Goal: Task Accomplishment & Management: Manage account settings

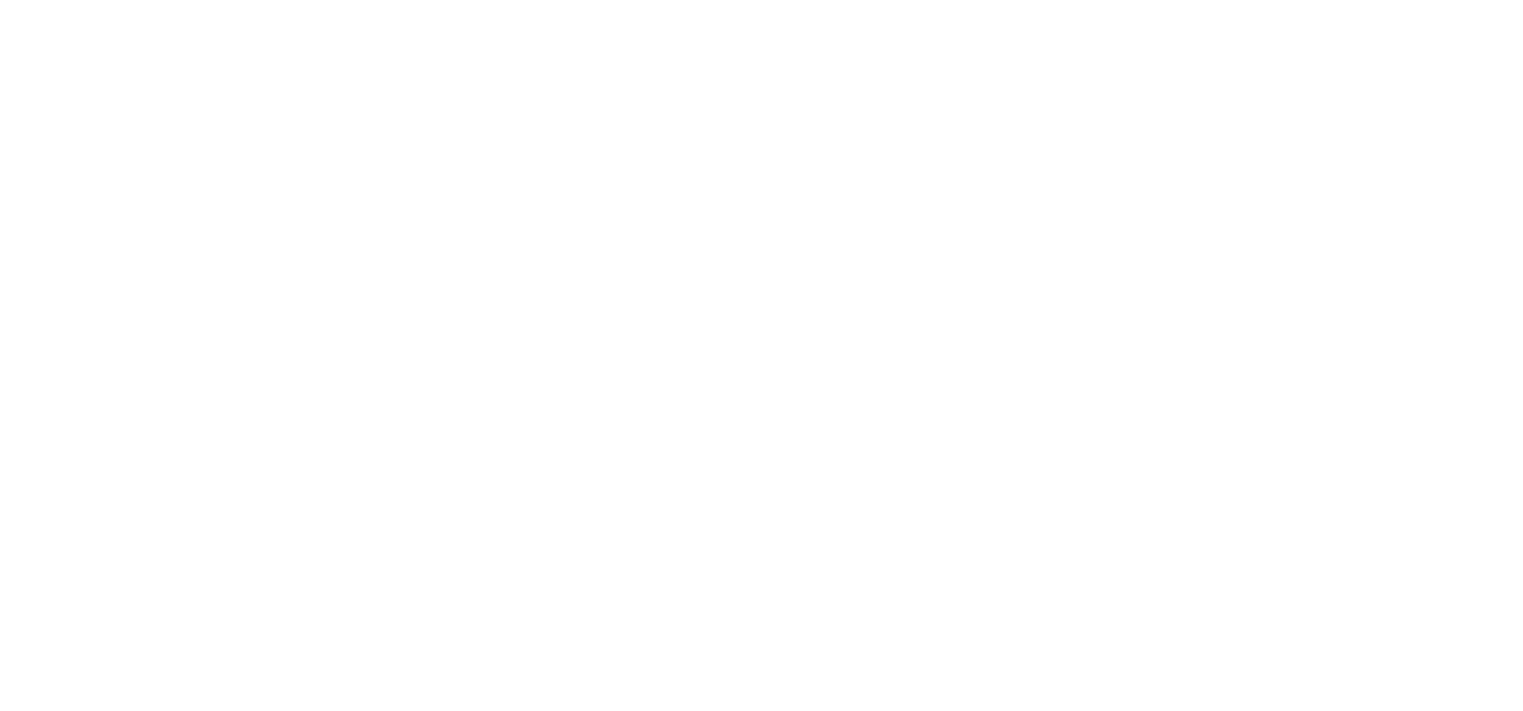
click at [63, 0] on html at bounding box center [761, 0] width 1523 height 0
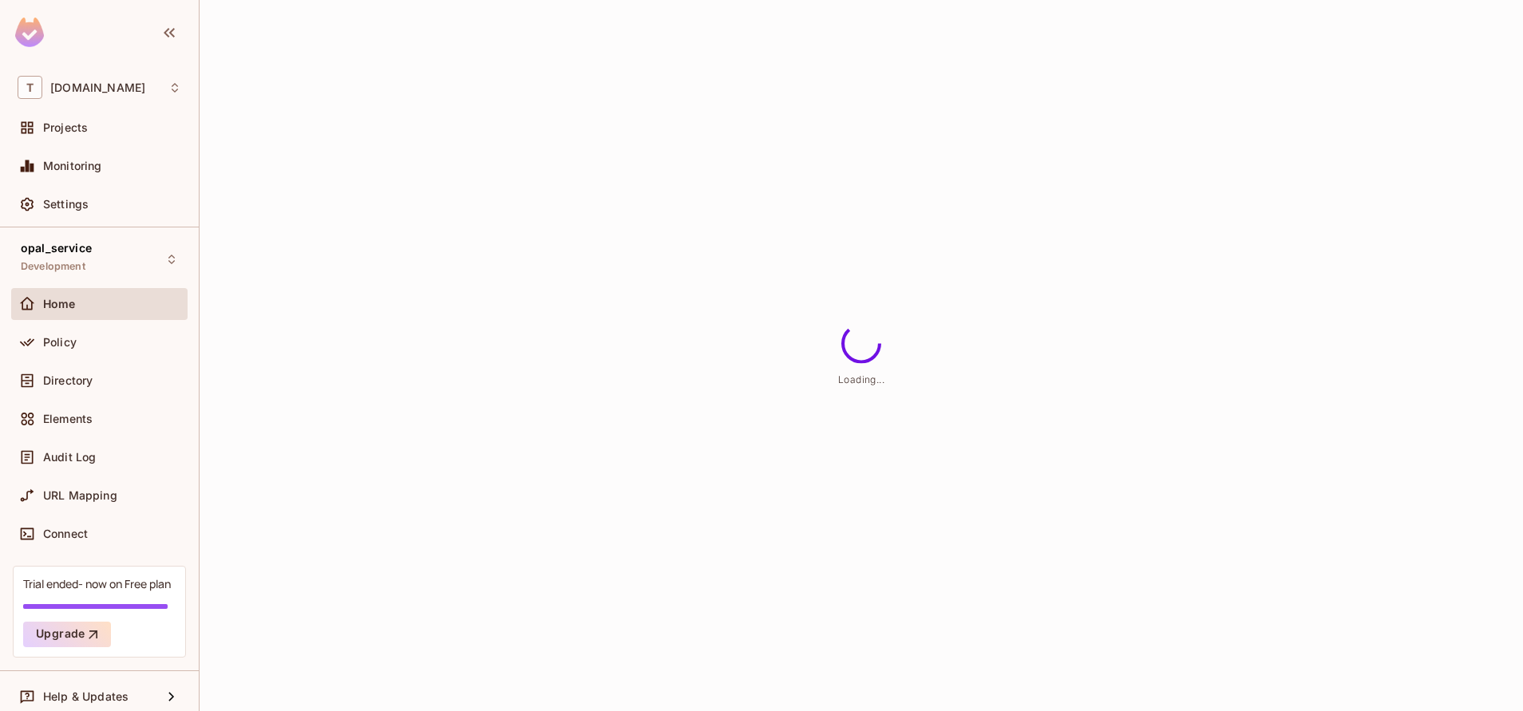
click at [105, 358] on div "Policy" at bounding box center [99, 345] width 176 height 38
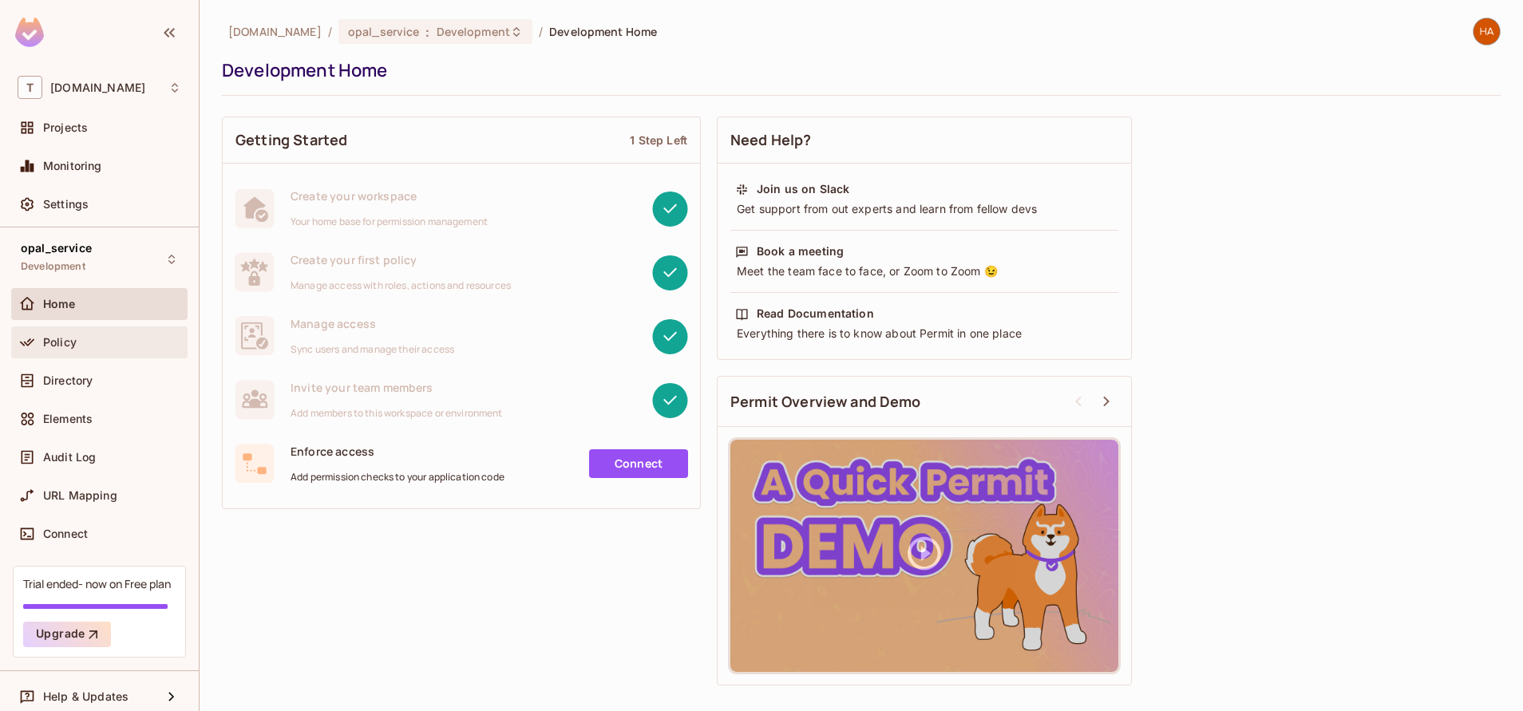
click at [95, 346] on div "Policy" at bounding box center [112, 342] width 138 height 13
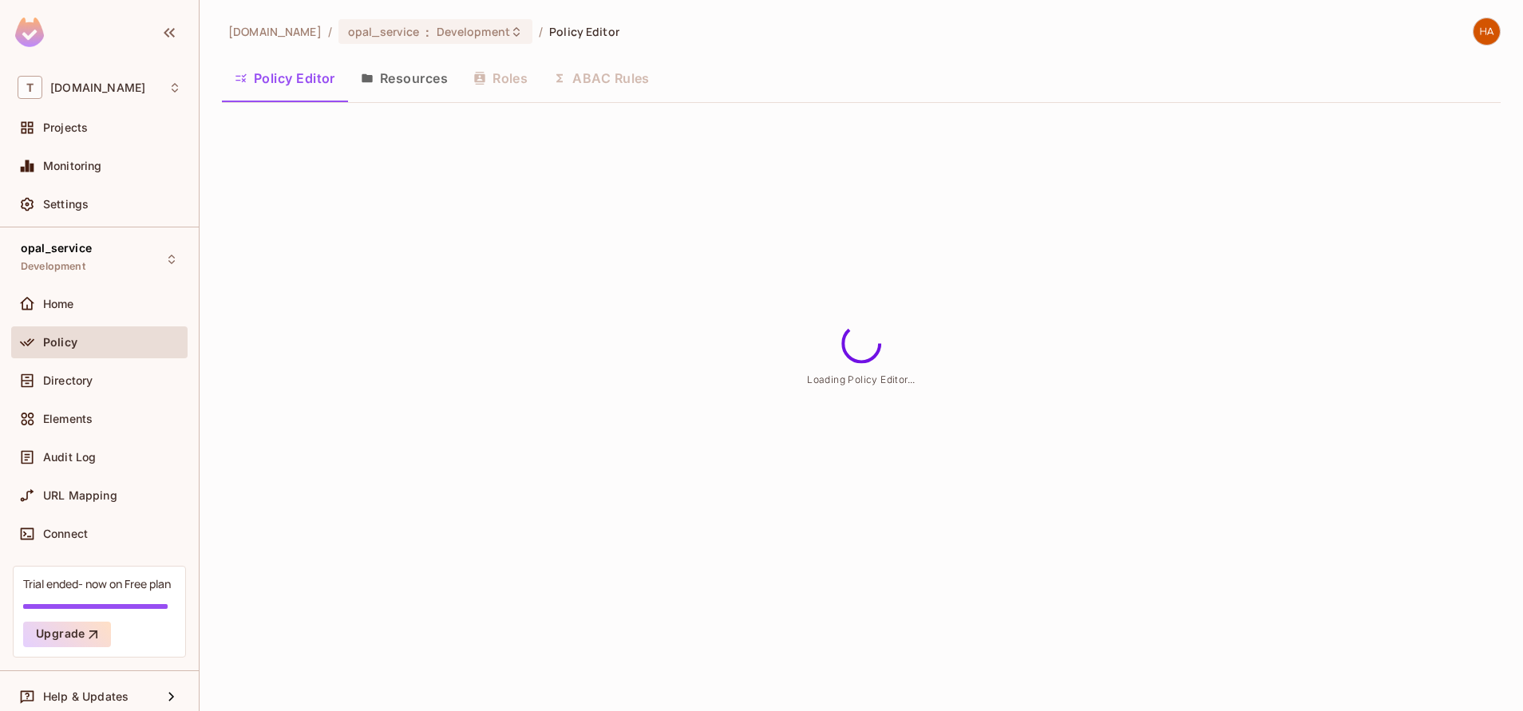
click at [418, 81] on button "Resources" at bounding box center [404, 78] width 113 height 40
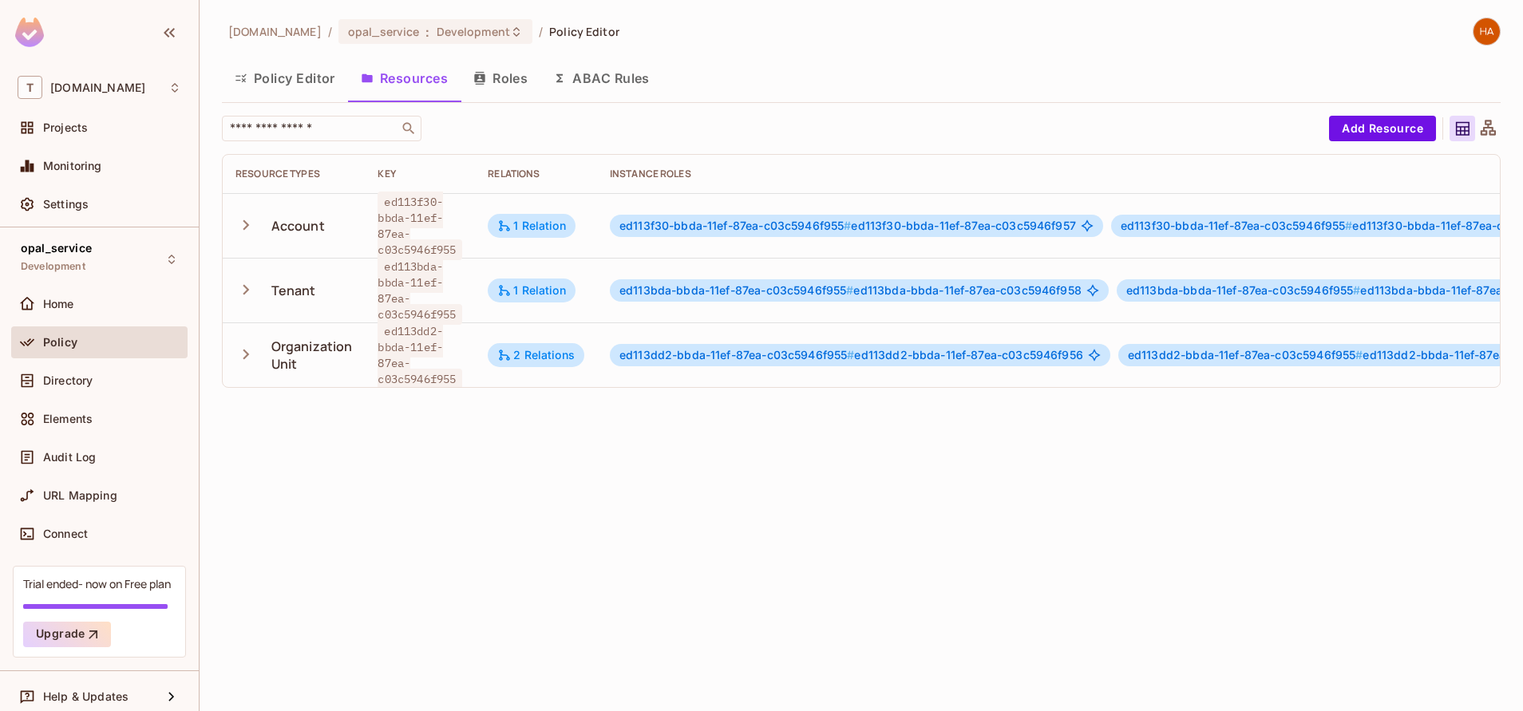
scroll to position [0, 404]
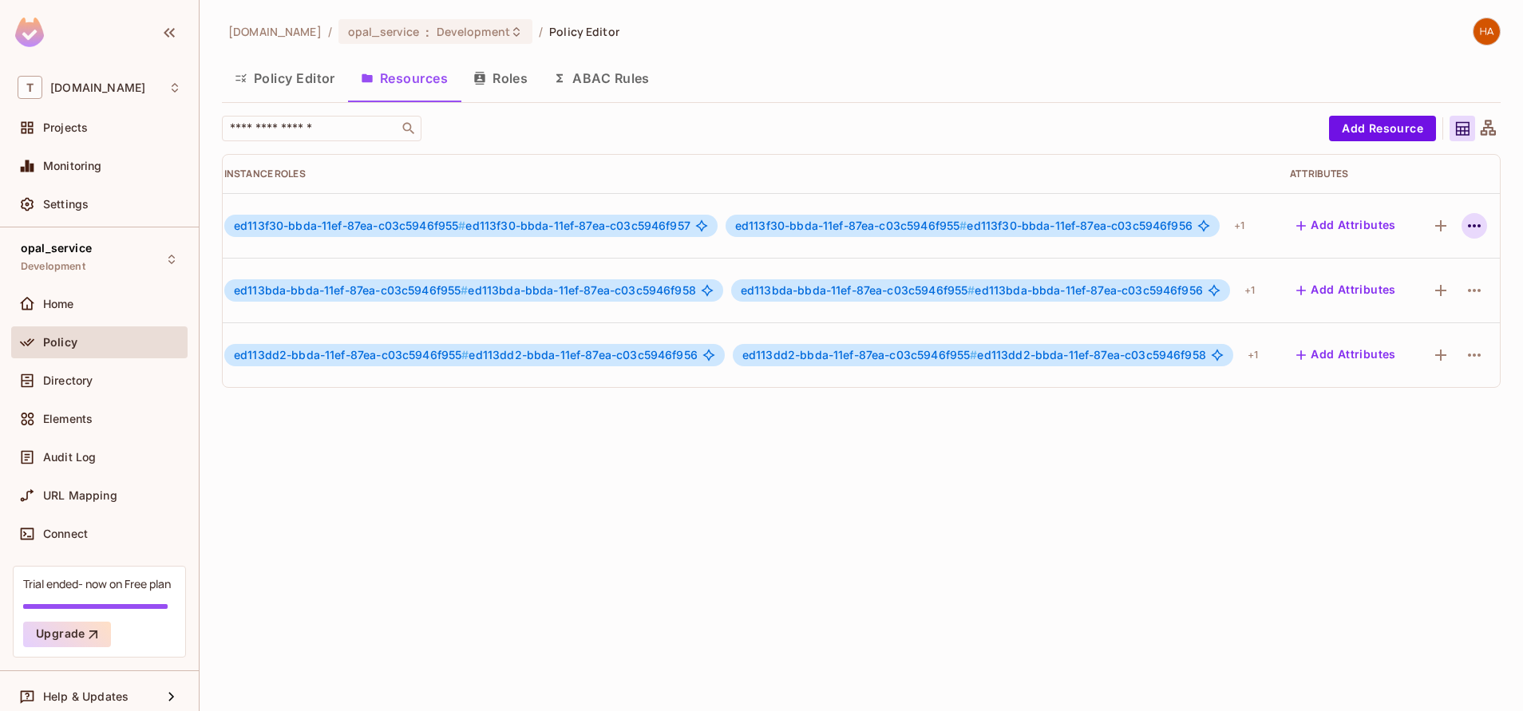
click at [1465, 235] on icon "button" at bounding box center [1474, 225] width 19 height 19
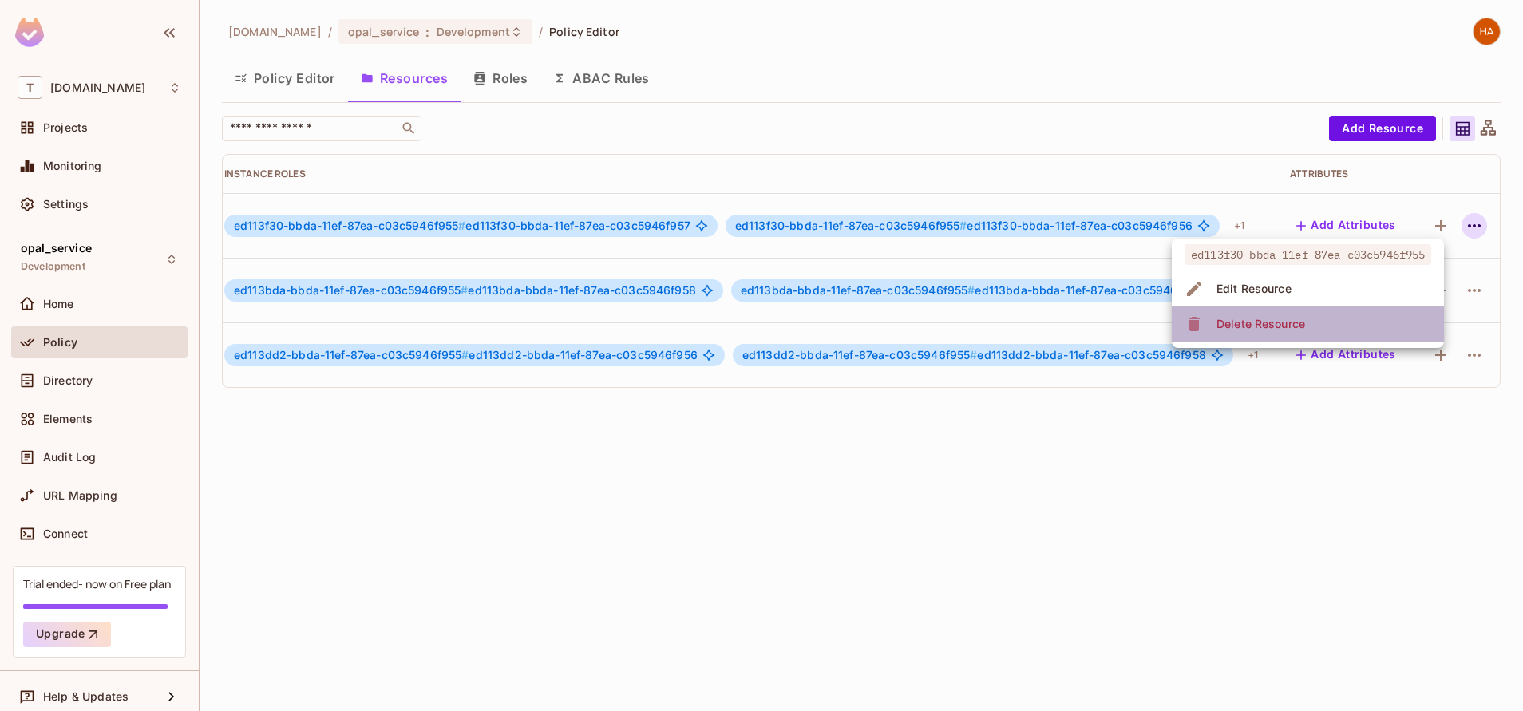
click at [1390, 331] on li "Delete Resource" at bounding box center [1308, 324] width 272 height 35
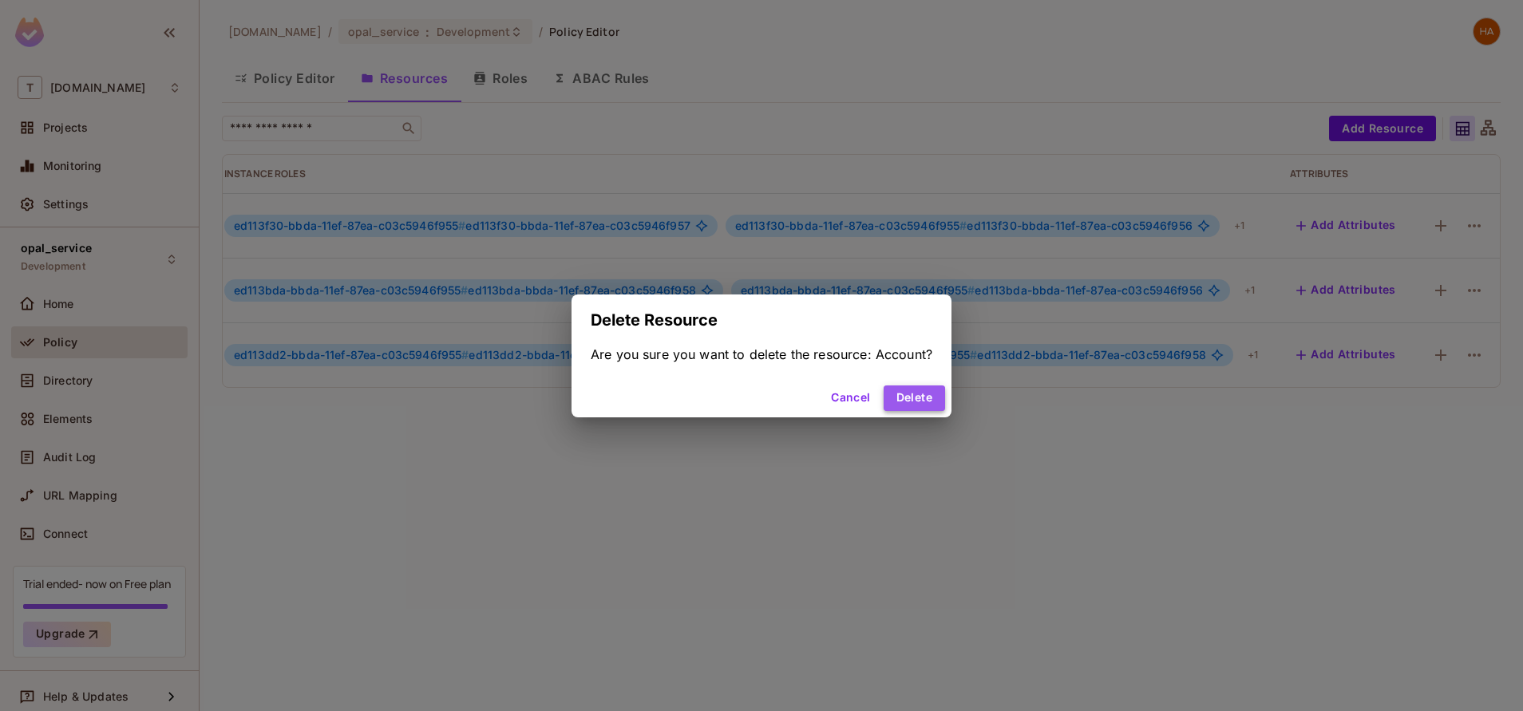
click at [930, 387] on button "Delete" at bounding box center [914, 399] width 61 height 26
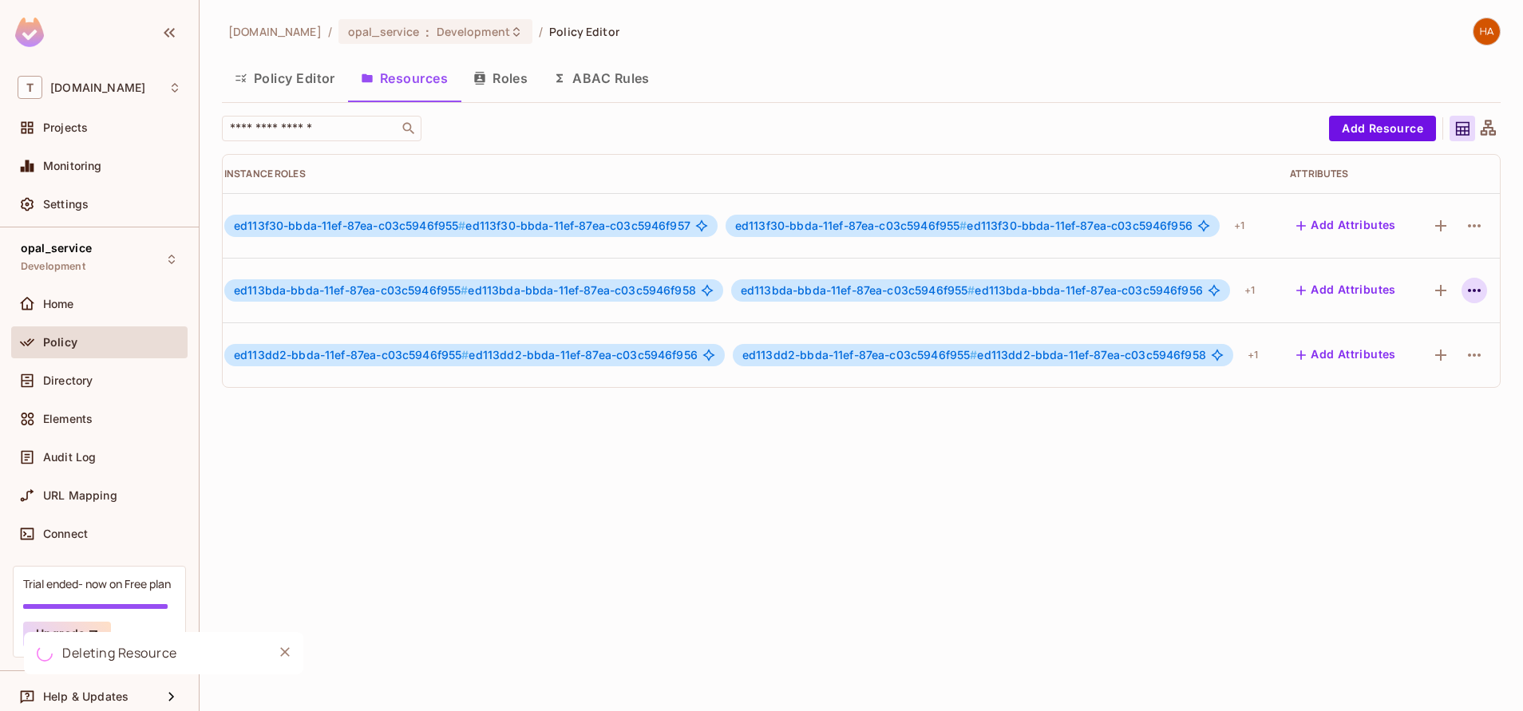
click at [1468, 291] on icon "button" at bounding box center [1474, 290] width 13 height 3
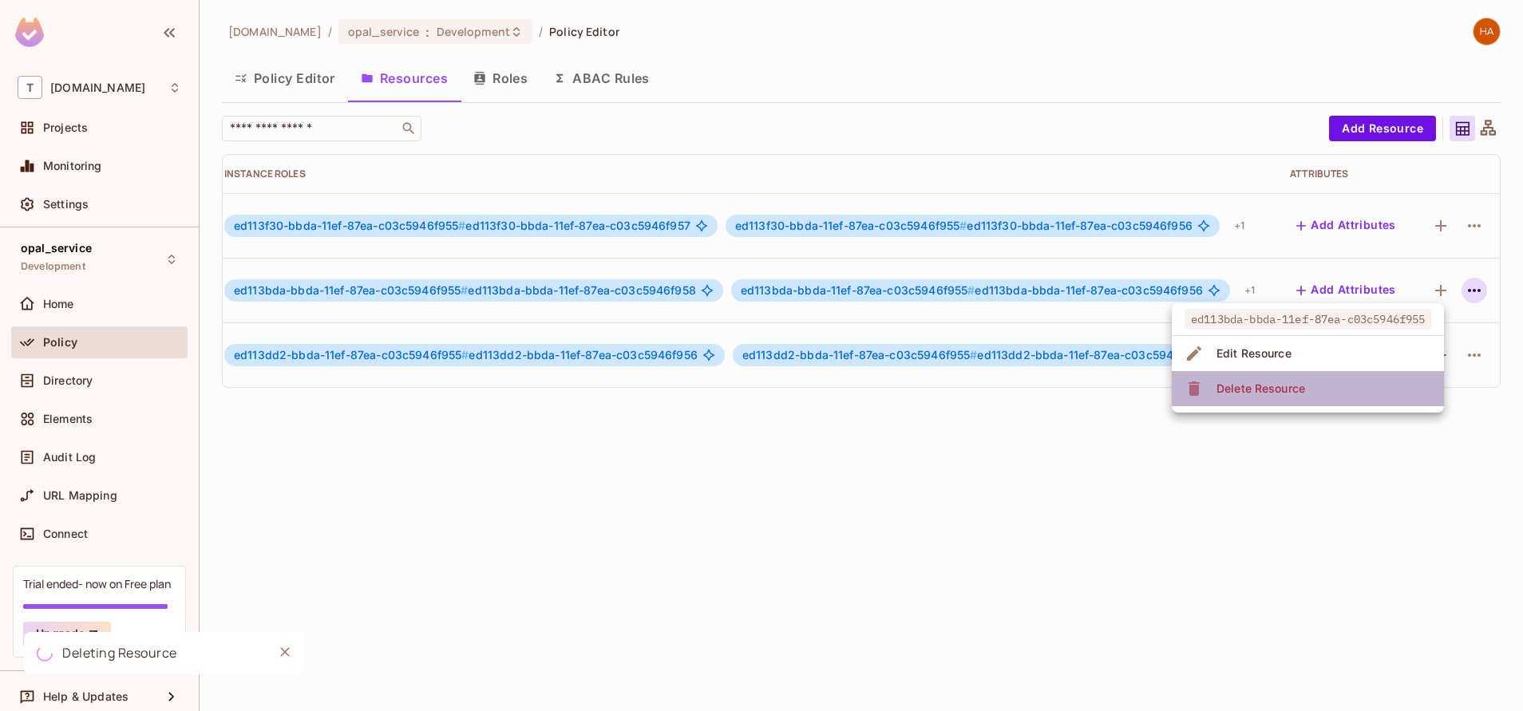
click at [1369, 392] on li "Delete Resource" at bounding box center [1308, 388] width 272 height 35
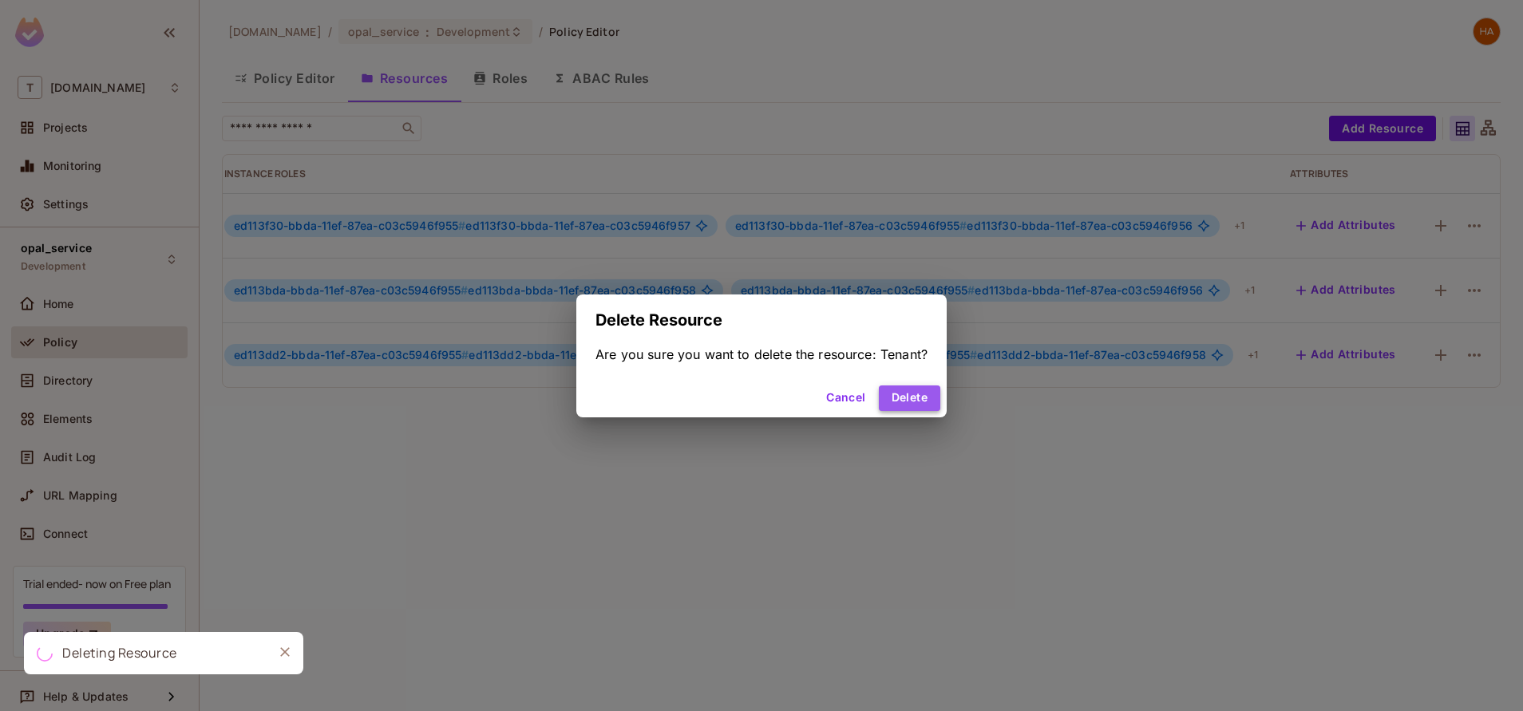
click at [916, 391] on button "Delete" at bounding box center [909, 399] width 61 height 26
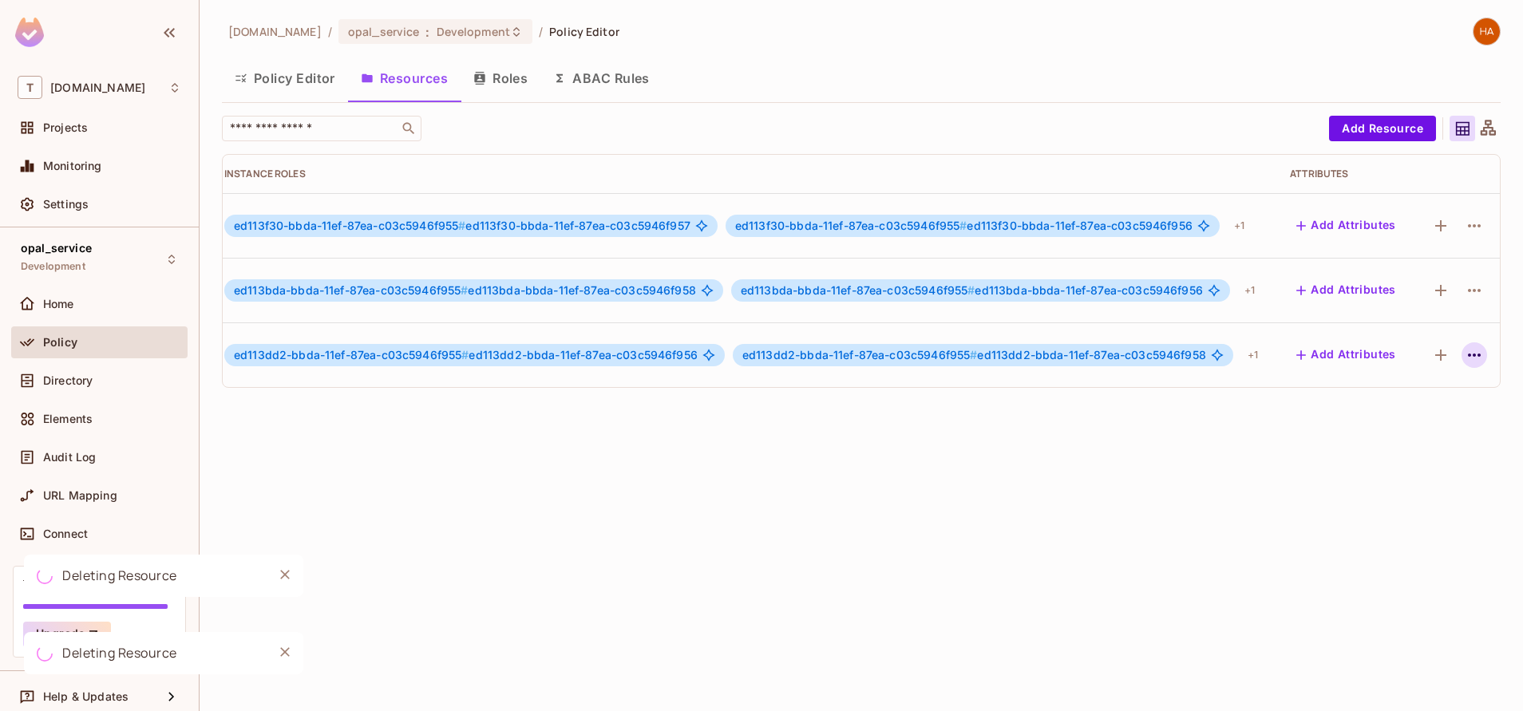
drag, startPoint x: 1438, startPoint y: 360, endPoint x: 1453, endPoint y: 359, distance: 15.2
click at [1453, 359] on div at bounding box center [1457, 355] width 59 height 26
click at [1465, 359] on icon "button" at bounding box center [1474, 355] width 19 height 19
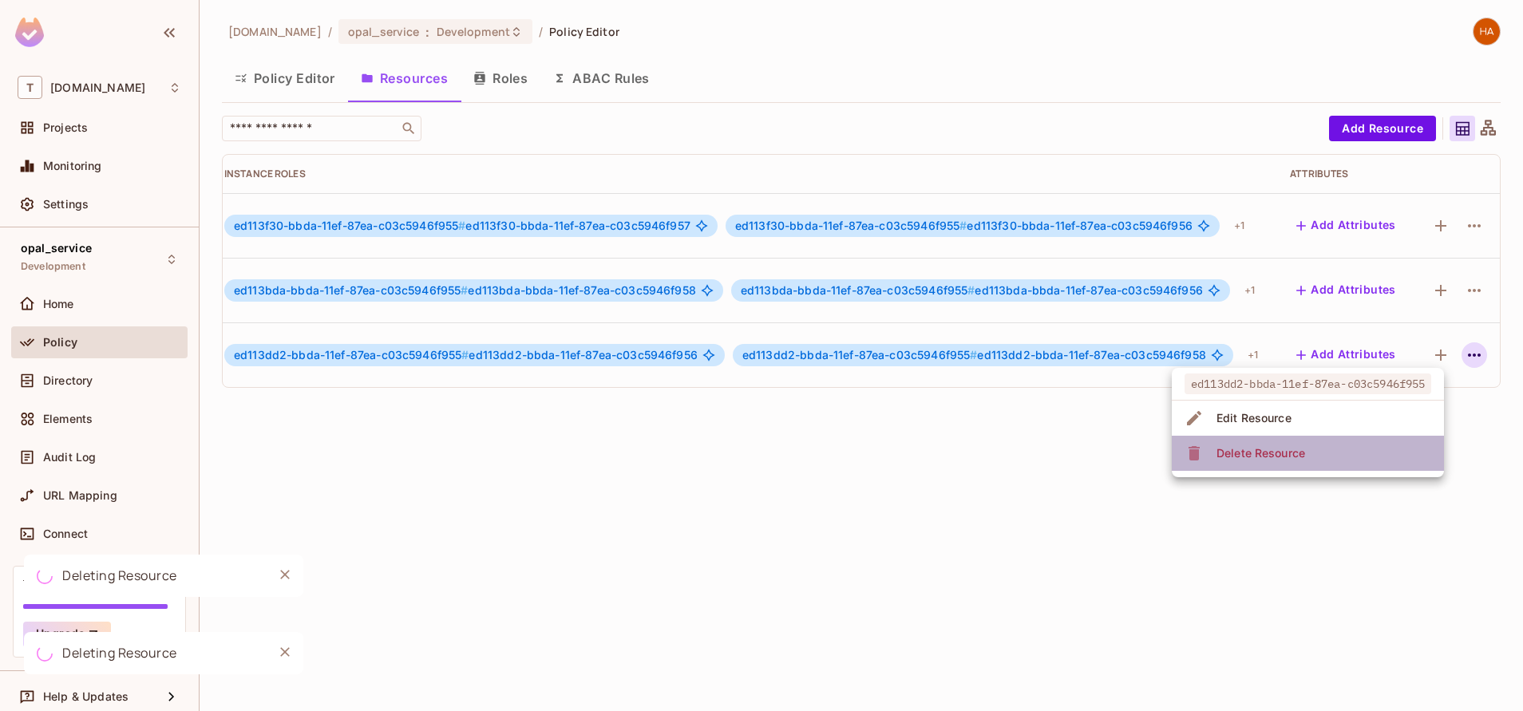
click at [1406, 446] on li "Delete Resource" at bounding box center [1308, 453] width 272 height 35
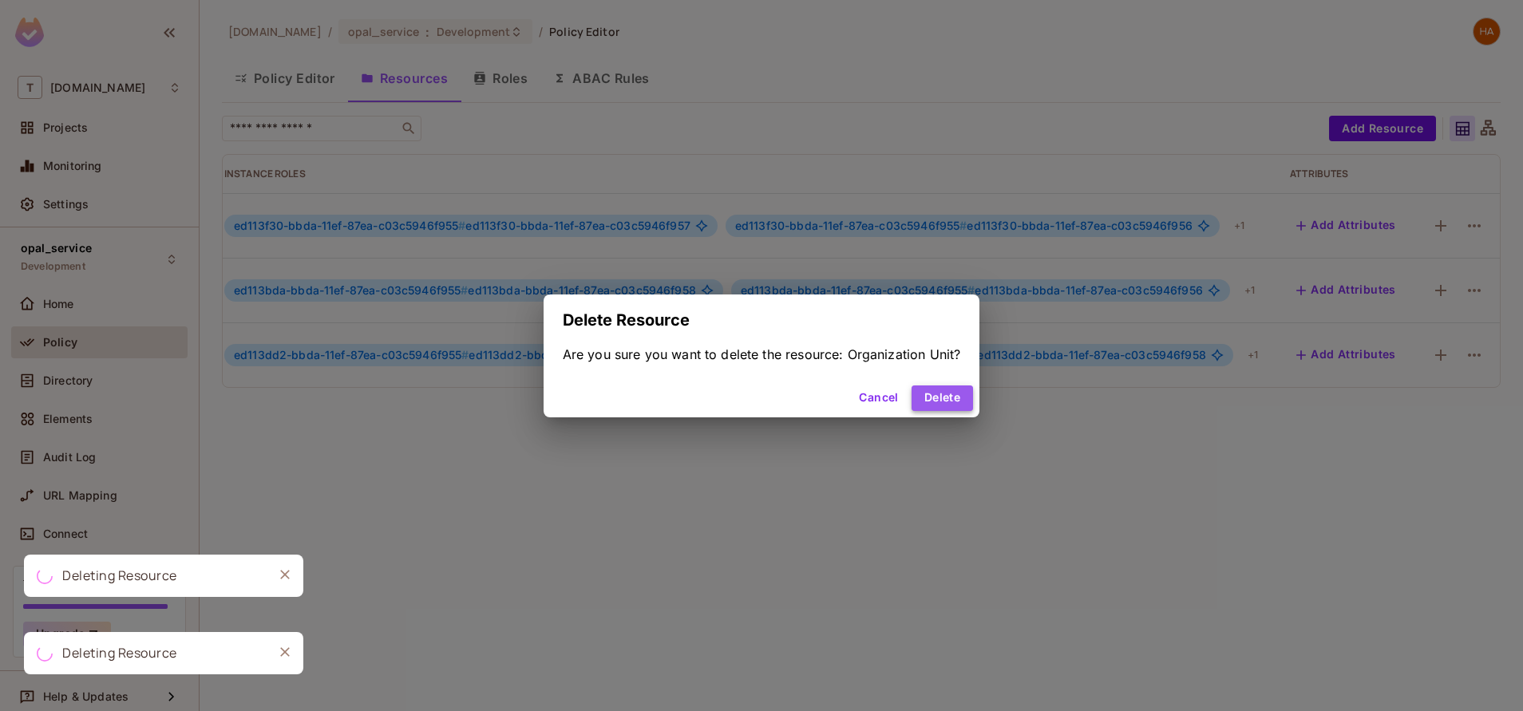
click at [934, 406] on button "Delete" at bounding box center [942, 399] width 61 height 26
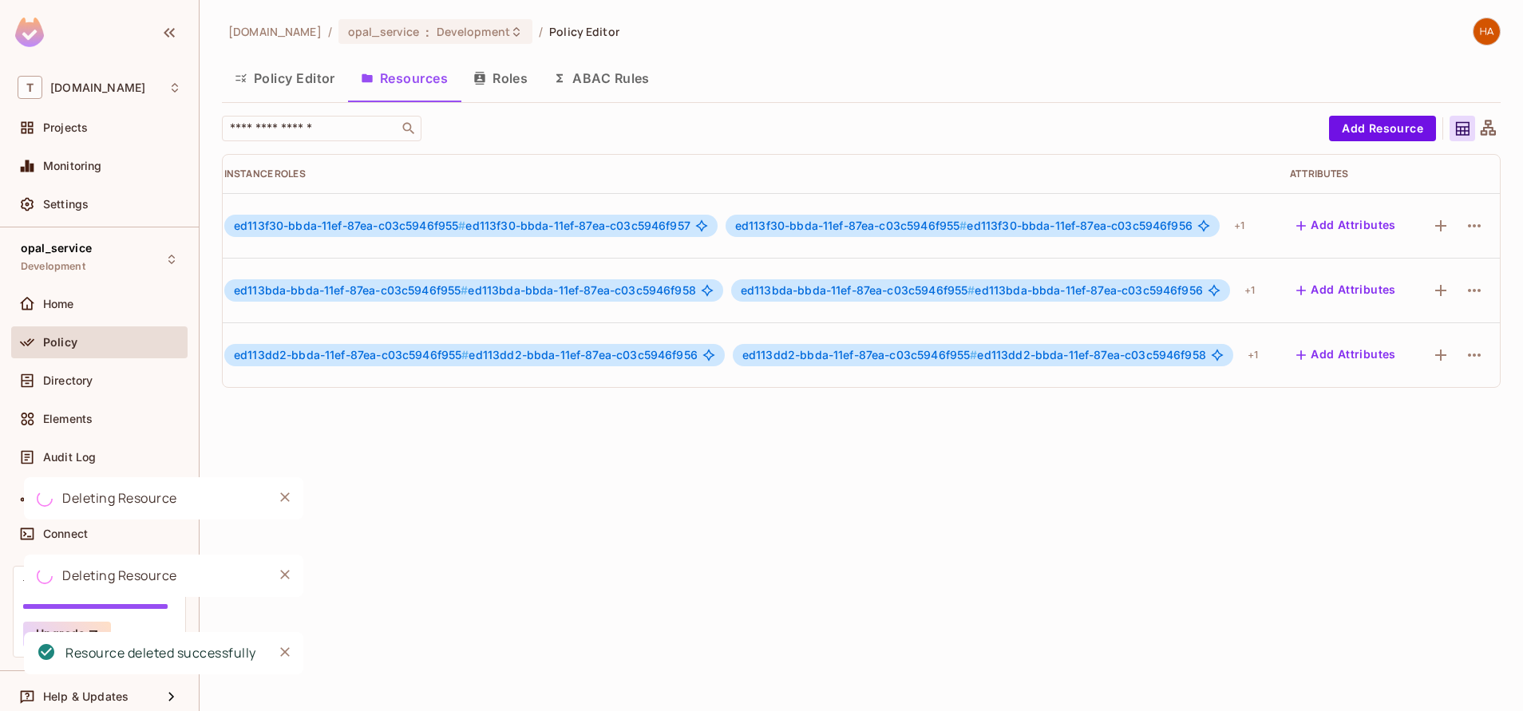
scroll to position [0, 395]
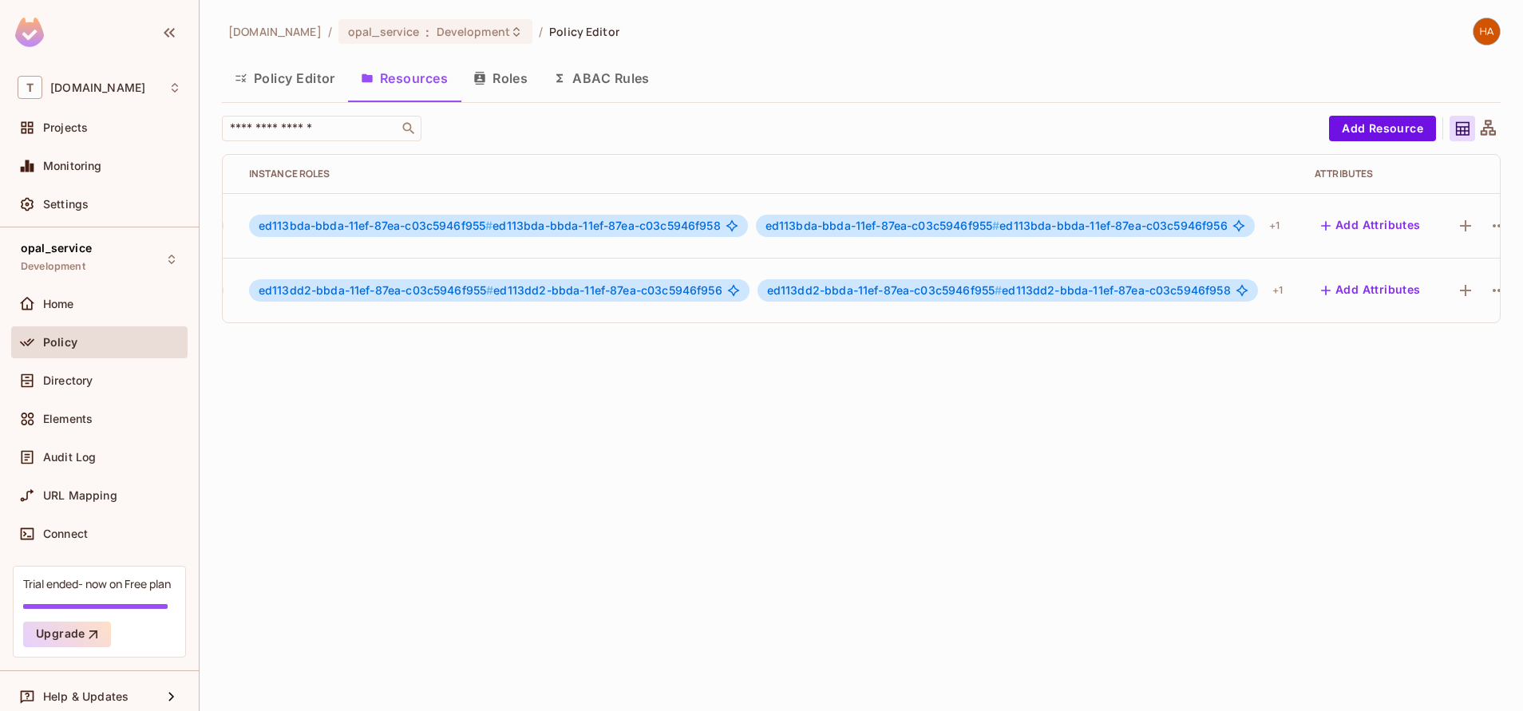
scroll to position [0, 395]
click at [1465, 230] on icon "button" at bounding box center [1474, 225] width 19 height 19
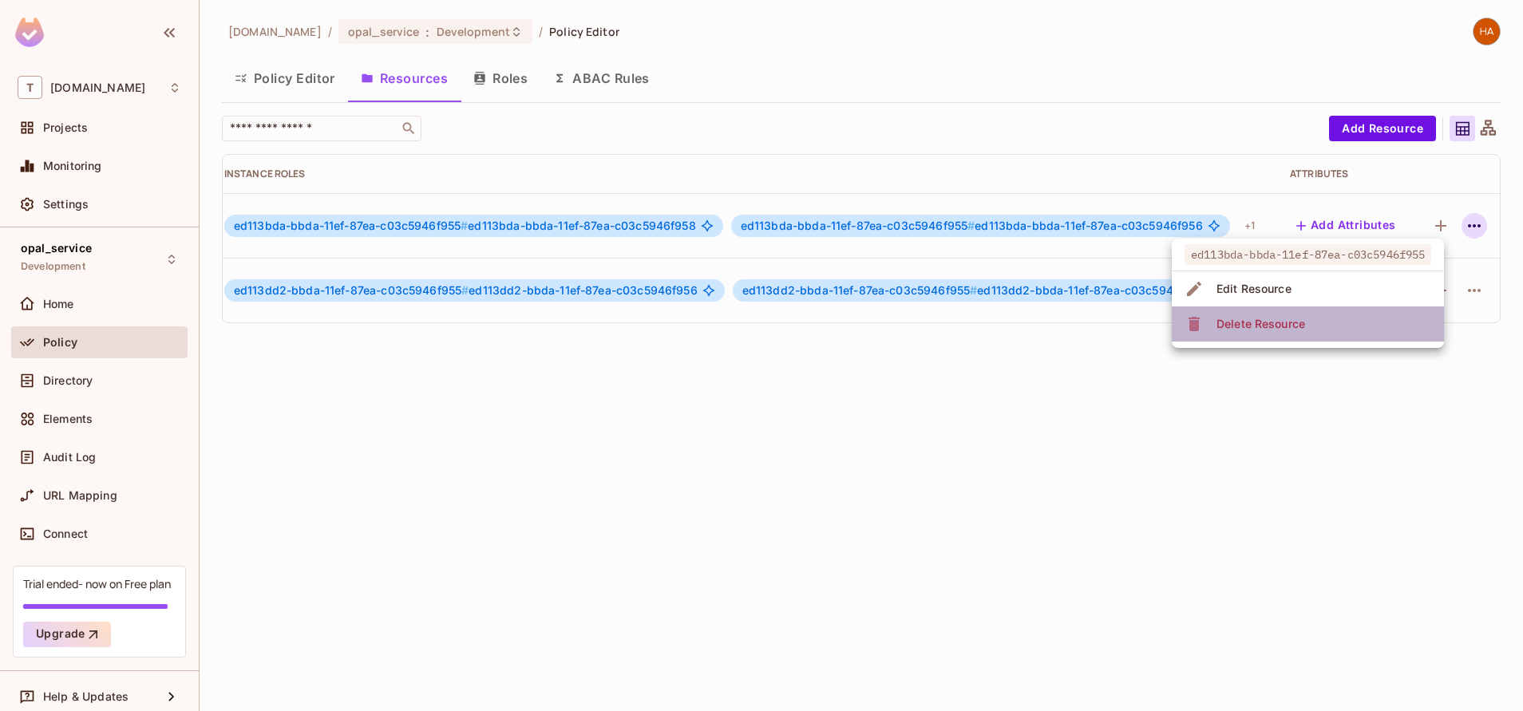
click at [1410, 325] on li "Delete Resource" at bounding box center [1308, 324] width 272 height 35
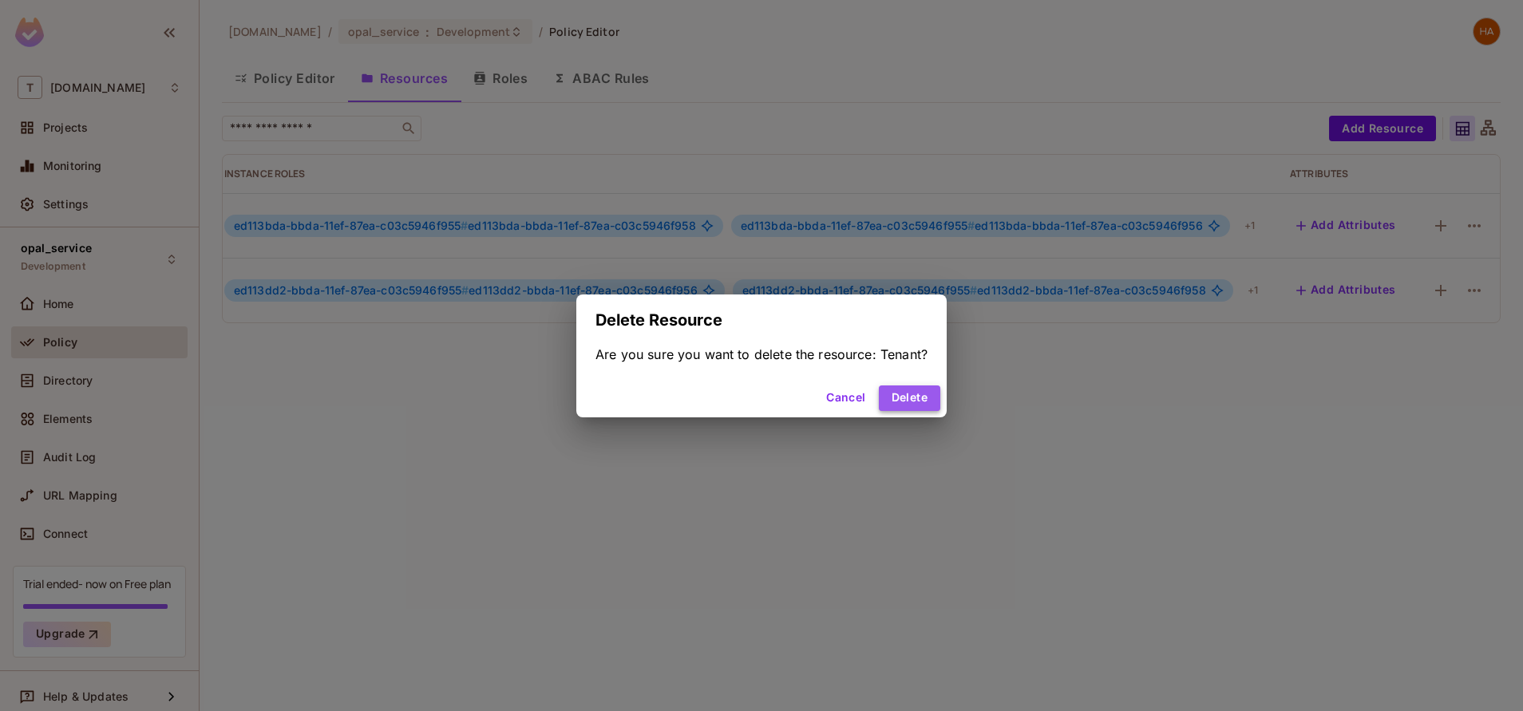
click at [905, 402] on button "Delete" at bounding box center [909, 399] width 61 height 26
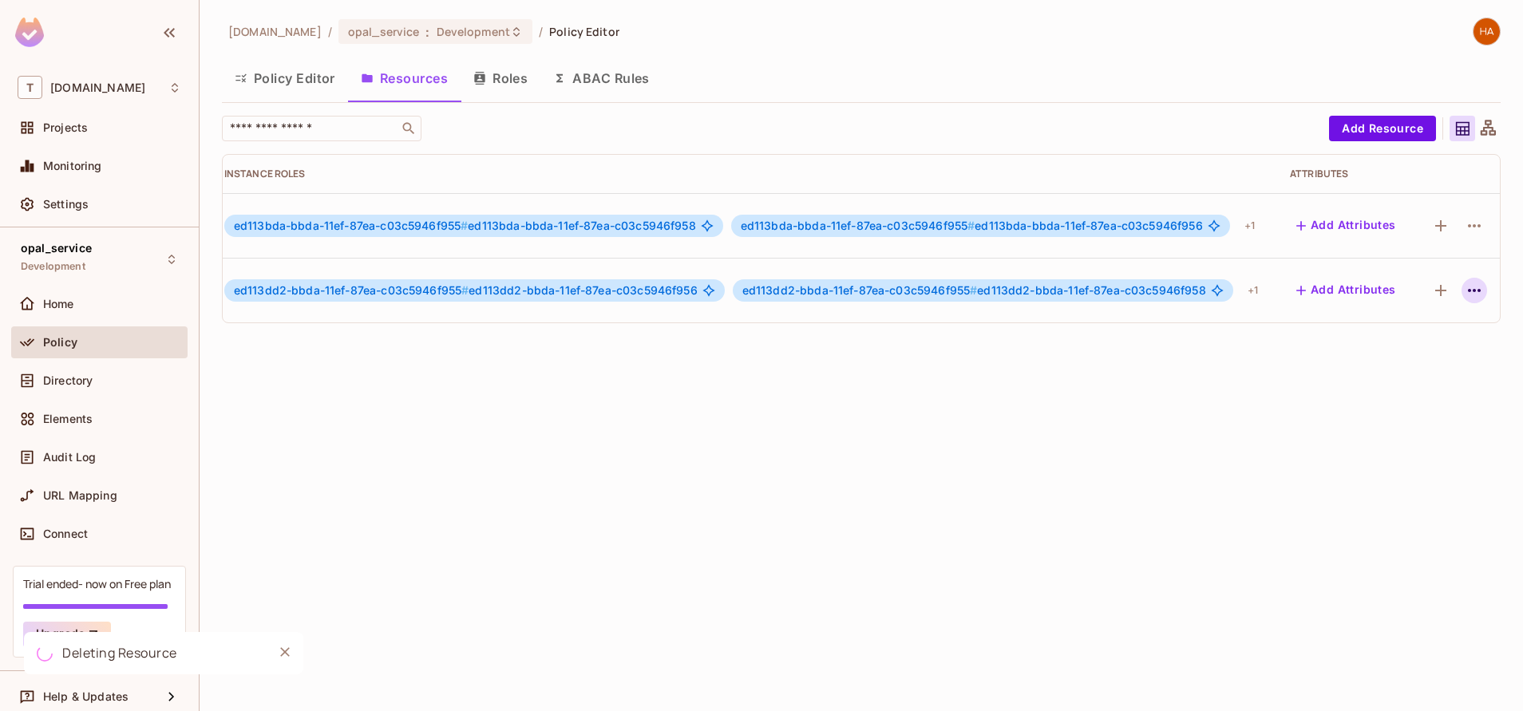
click at [1465, 286] on icon "button" at bounding box center [1474, 290] width 19 height 19
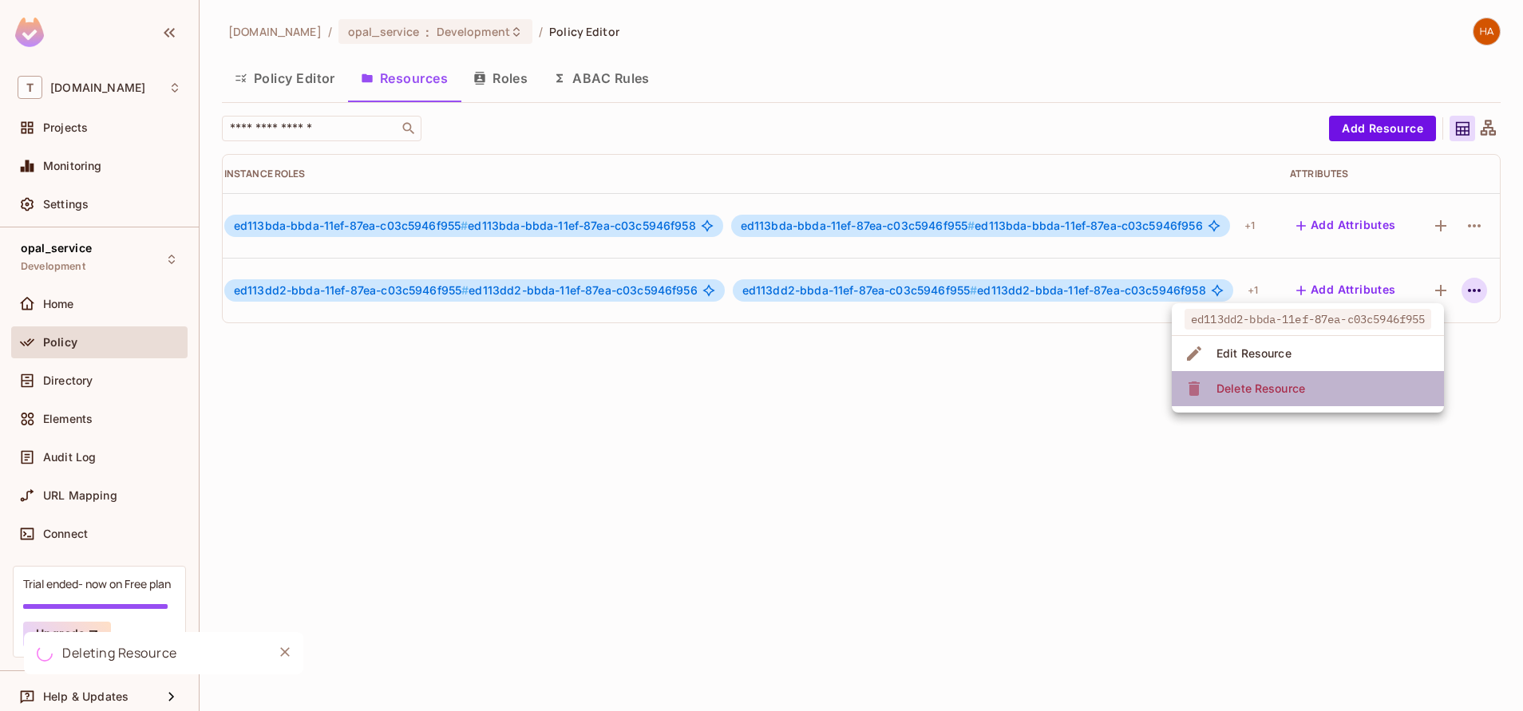
click at [1363, 395] on li "Delete Resource" at bounding box center [1308, 388] width 272 height 35
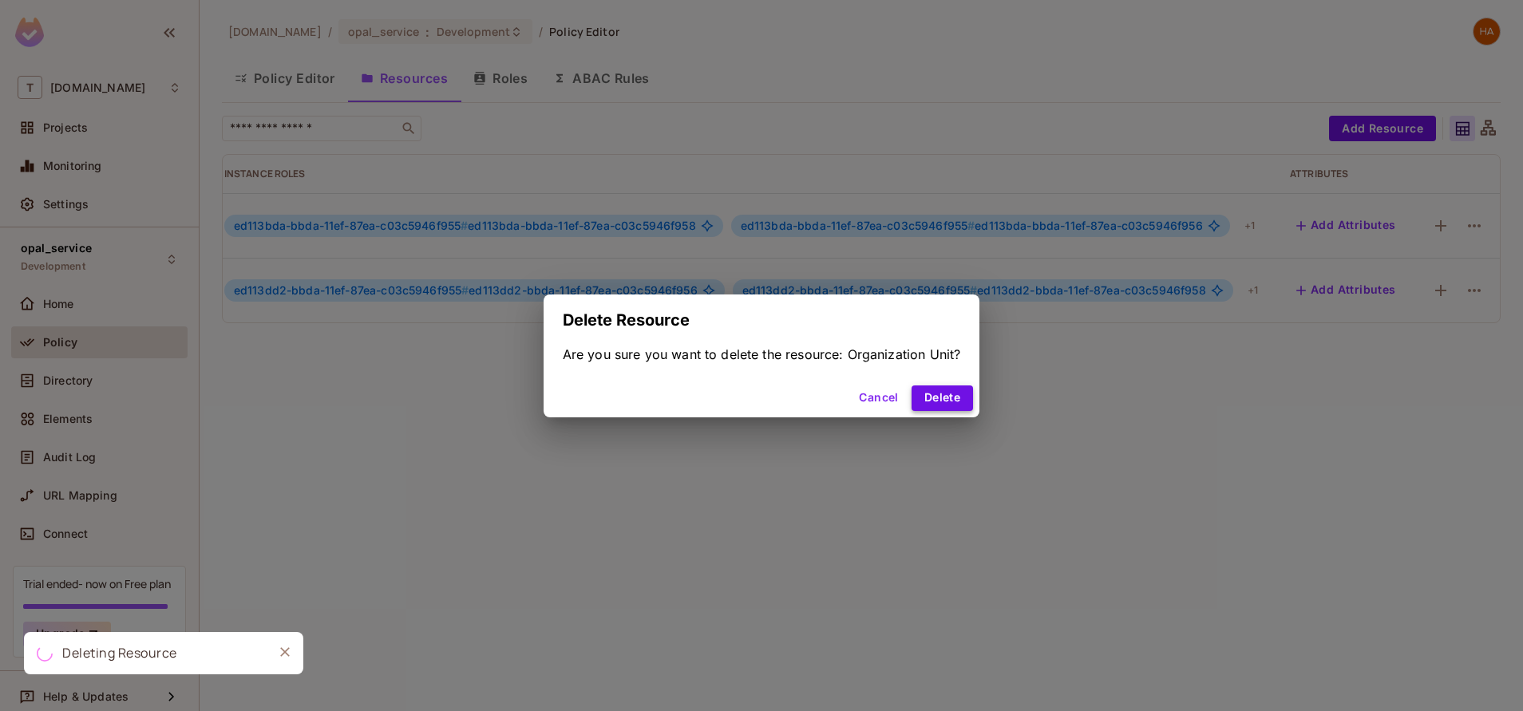
click at [967, 405] on button "Delete" at bounding box center [942, 399] width 61 height 26
